Goal: Check status: Check status

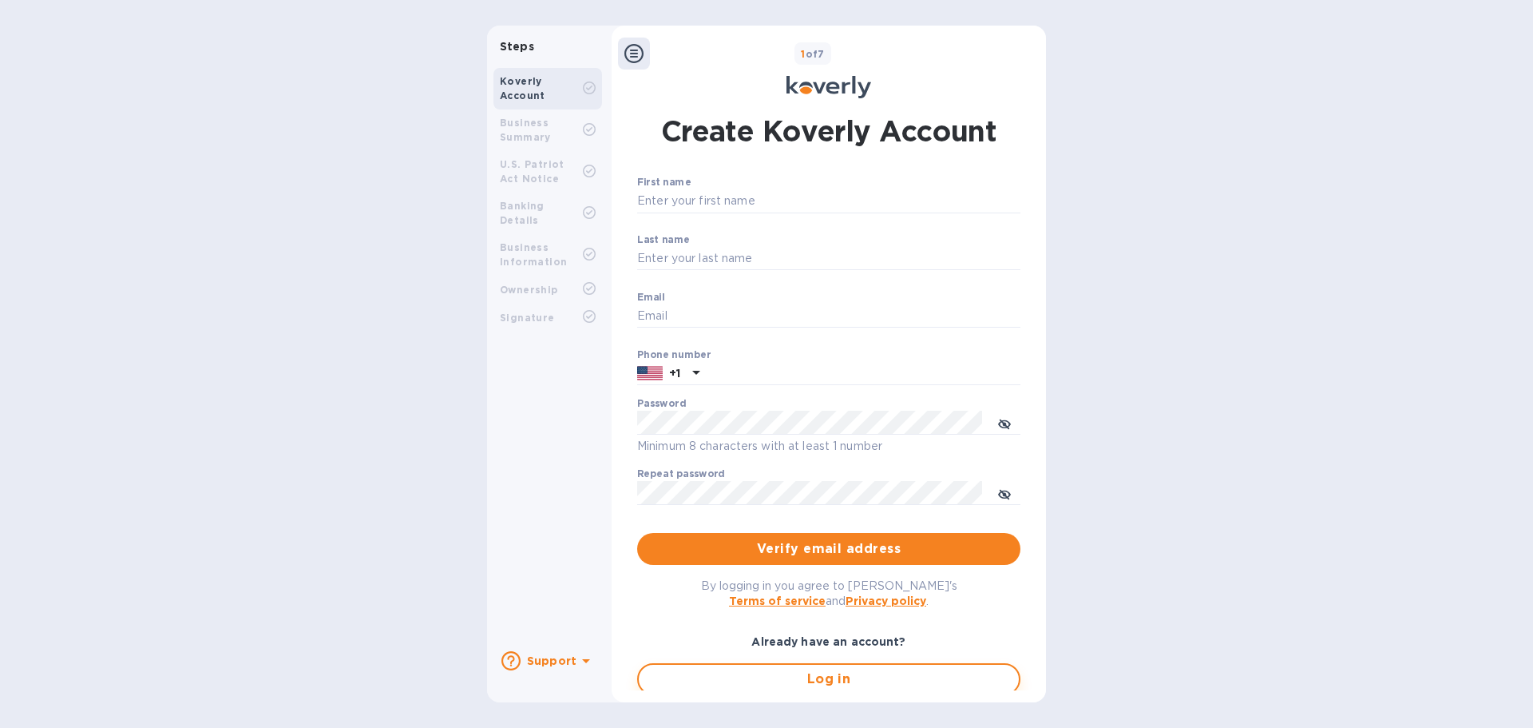
type input "[EMAIL_ADDRESS][DOMAIN_NAME]"
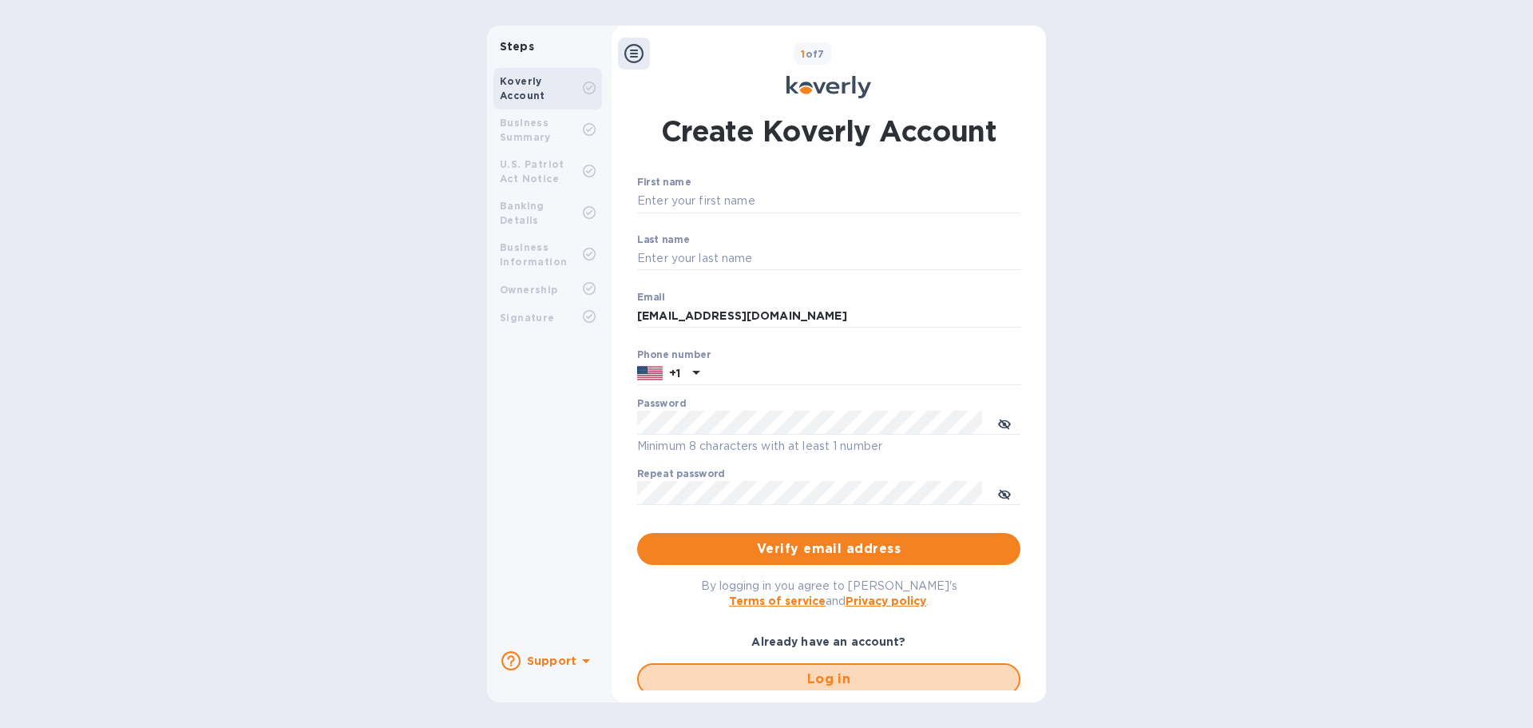
click at [712, 678] on span "Log in" at bounding box center [829, 678] width 355 height 19
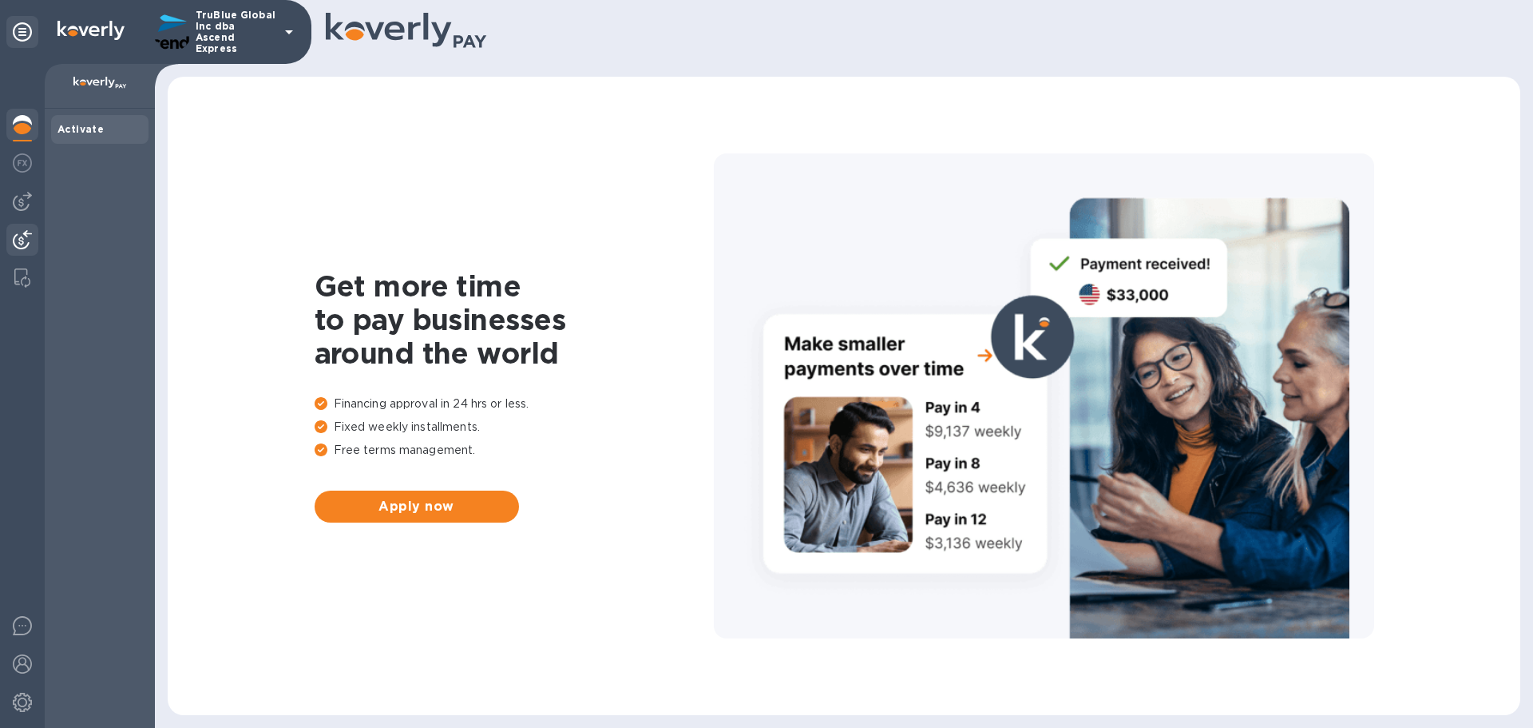
click at [27, 240] on img at bounding box center [22, 239] width 19 height 19
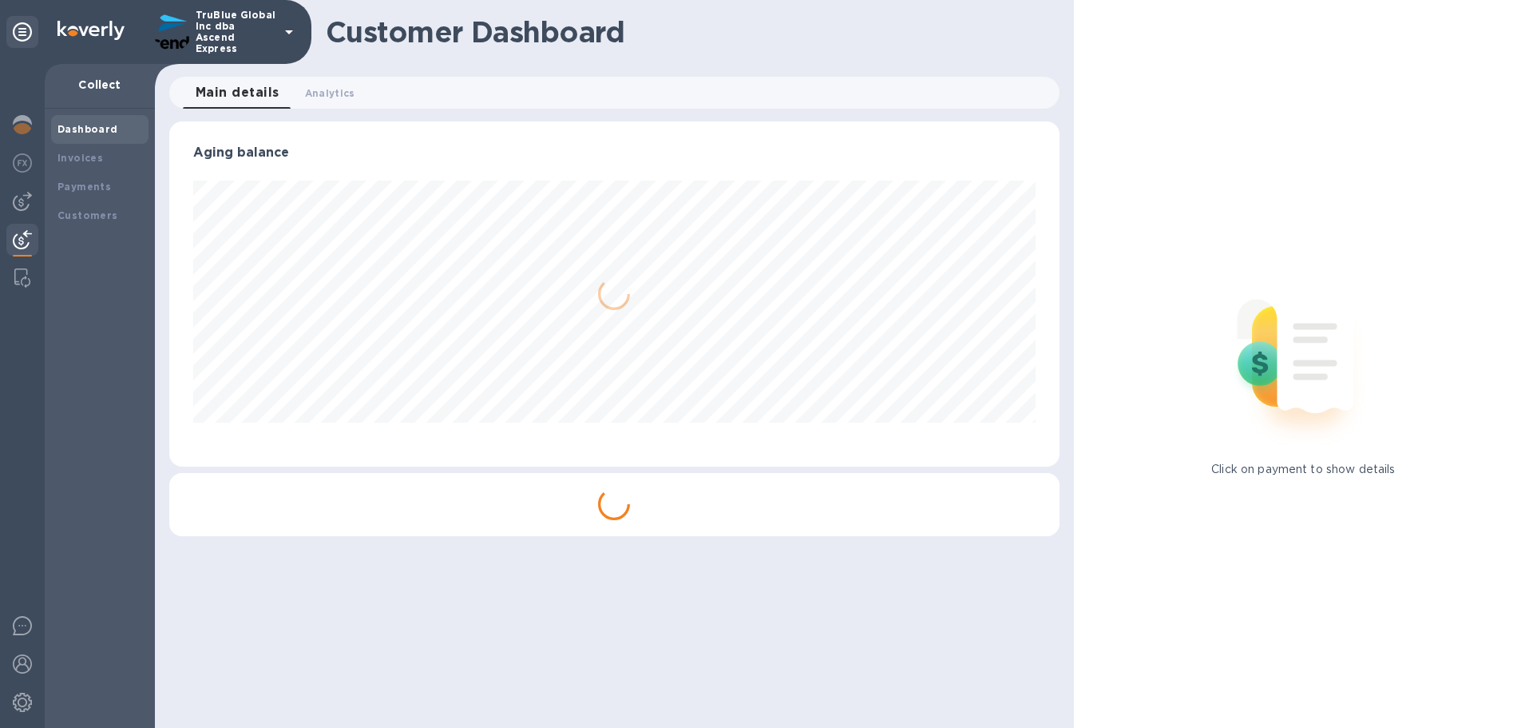
scroll to position [798253, 797708]
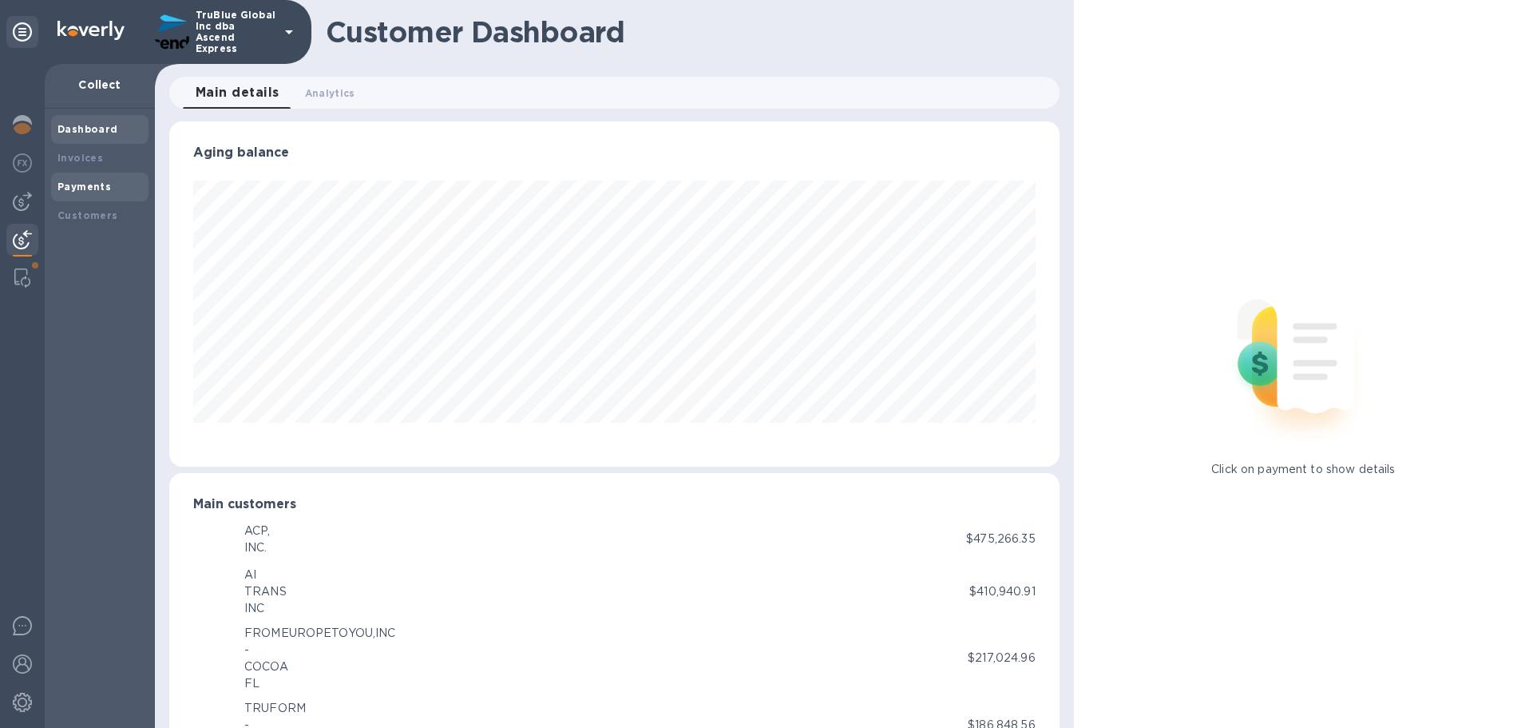
click at [73, 182] on b "Payments" at bounding box center [84, 186] width 54 height 12
